Goal: Use online tool/utility: Utilize a website feature to perform a specific function

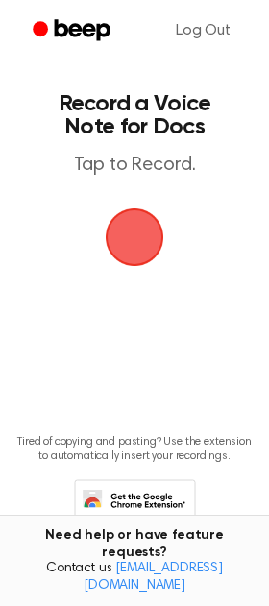
click at [131, 226] on span "button" at bounding box center [134, 237] width 65 height 65
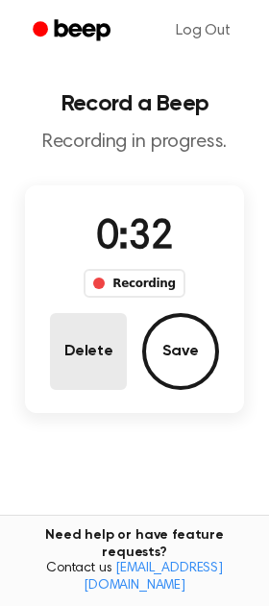
click at [73, 369] on button "Delete" at bounding box center [88, 351] width 77 height 77
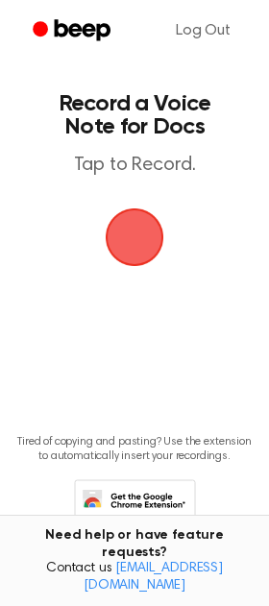
click at [131, 225] on span "button" at bounding box center [134, 237] width 83 height 83
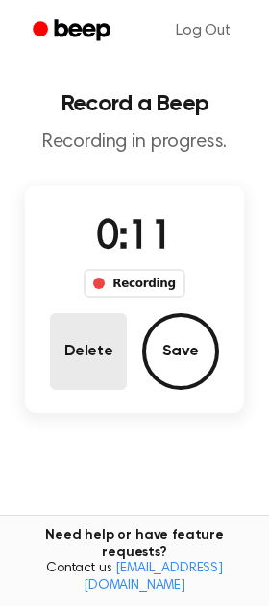
click at [104, 346] on button "Delete" at bounding box center [88, 351] width 77 height 77
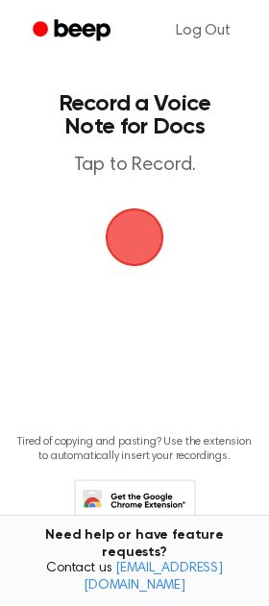
click at [141, 261] on span "button" at bounding box center [134, 237] width 79 height 79
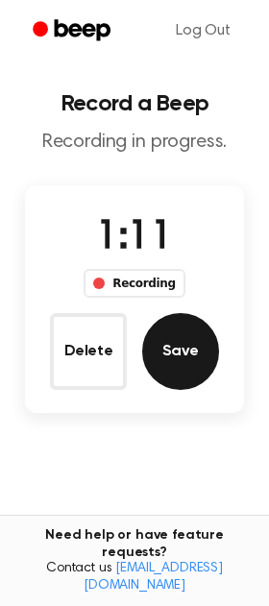
click at [183, 362] on button "Save" at bounding box center [180, 351] width 77 height 77
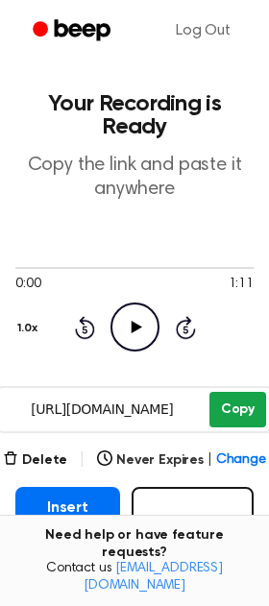
click at [230, 410] on button "Copy" at bounding box center [237, 410] width 57 height 36
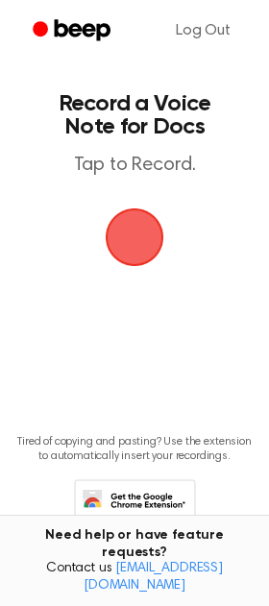
click at [139, 241] on span "button" at bounding box center [135, 238] width 62 height 62
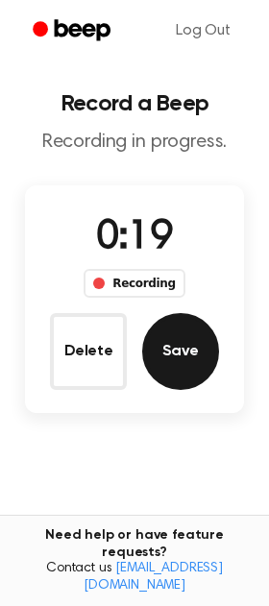
click at [165, 352] on button "Save" at bounding box center [180, 351] width 77 height 77
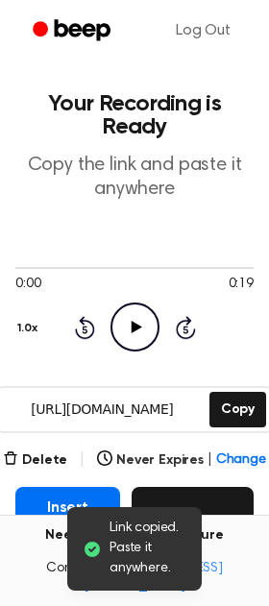
click at [212, 510] on button "Record" at bounding box center [193, 527] width 122 height 81
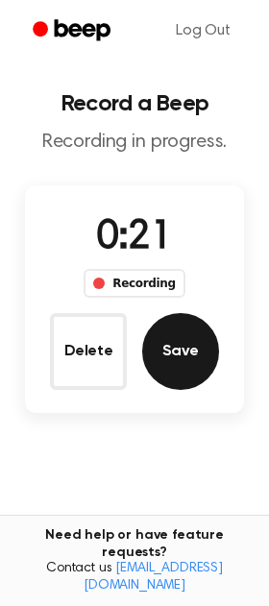
click at [190, 326] on button "Save" at bounding box center [180, 351] width 77 height 77
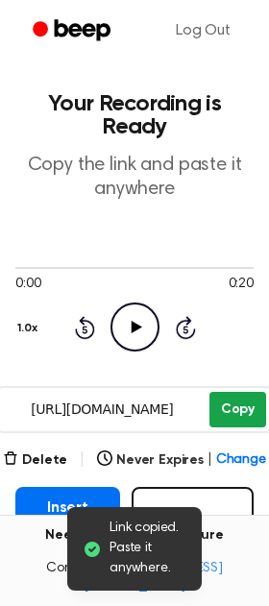
click at [218, 403] on button "Copy" at bounding box center [237, 410] width 57 height 36
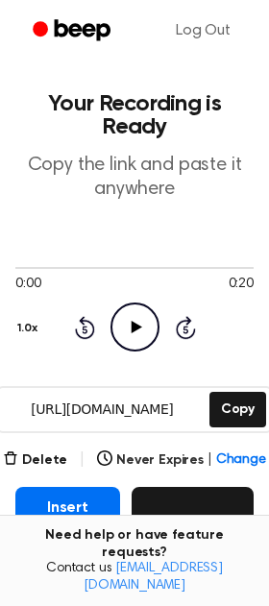
click at [188, 544] on button "Record" at bounding box center [193, 527] width 122 height 81
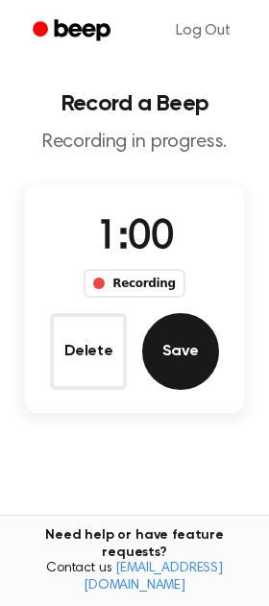
click at [158, 343] on button "Save" at bounding box center [180, 351] width 77 height 77
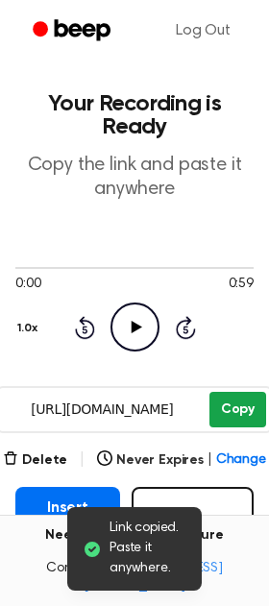
click at [239, 403] on button "Copy" at bounding box center [237, 410] width 57 height 36
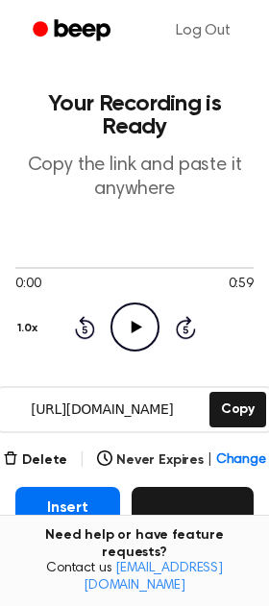
click at [172, 533] on button "Record" at bounding box center [193, 527] width 122 height 81
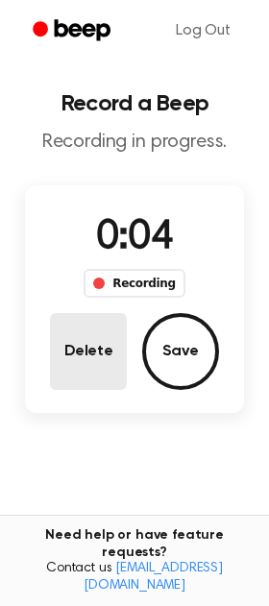
click at [107, 361] on button "Delete" at bounding box center [88, 351] width 77 height 77
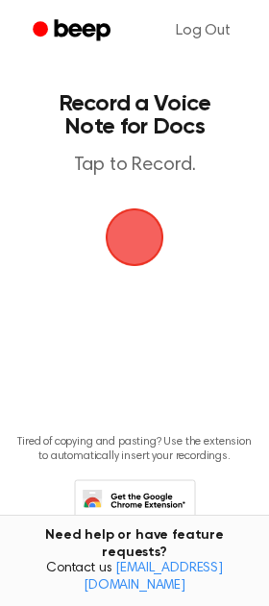
click at [127, 263] on span "button" at bounding box center [135, 237] width 59 height 59
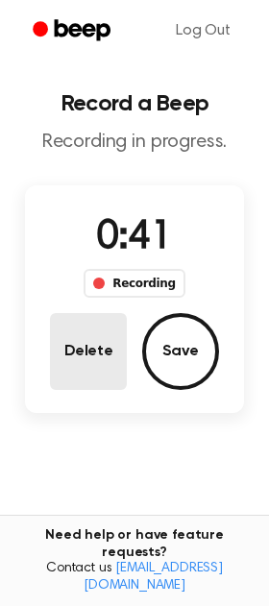
click at [88, 357] on button "Delete" at bounding box center [88, 351] width 77 height 77
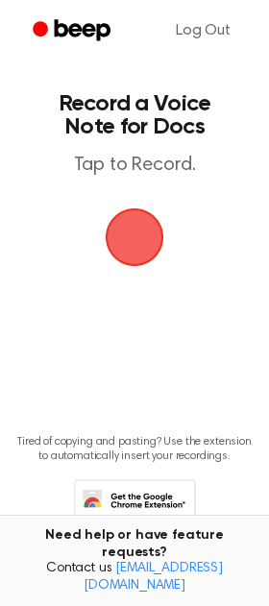
click at [118, 226] on span "button" at bounding box center [135, 237] width 54 height 54
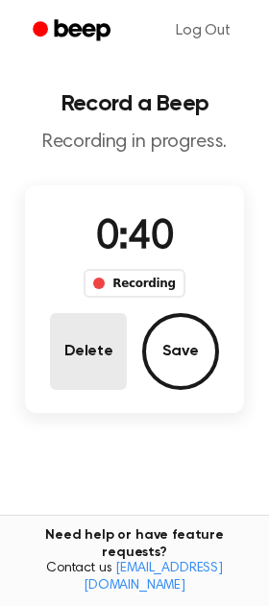
click at [104, 353] on button "Delete" at bounding box center [88, 351] width 77 height 77
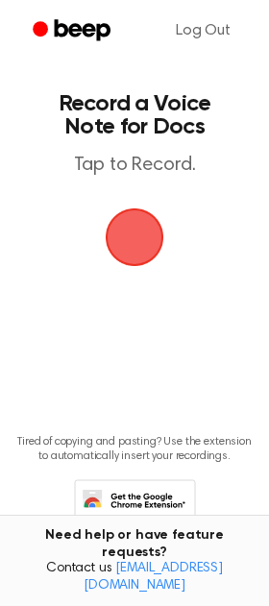
click at [121, 232] on span "button" at bounding box center [135, 237] width 54 height 54
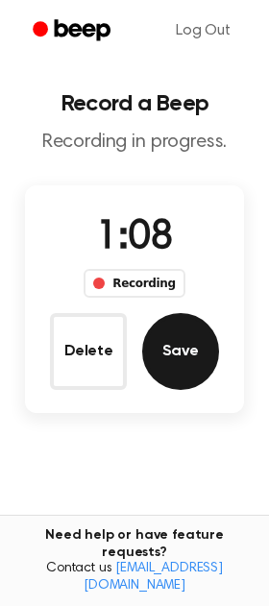
click at [195, 372] on button "Save" at bounding box center [180, 351] width 77 height 77
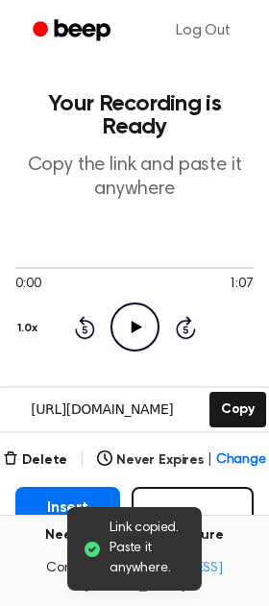
click at [255, 365] on main "Link copied. Paste it anywhere. Your Recording is Ready Copy the link and paste…" at bounding box center [134, 413] width 269 height 826
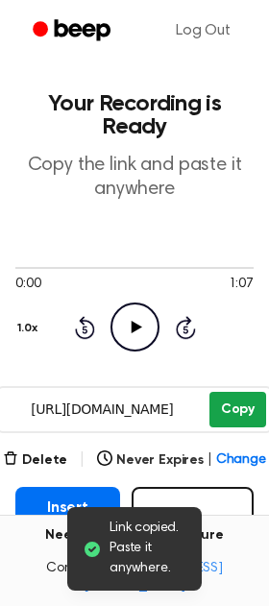
click at [230, 424] on button "Copy" at bounding box center [237, 410] width 57 height 36
